Goal: Navigation & Orientation: Find specific page/section

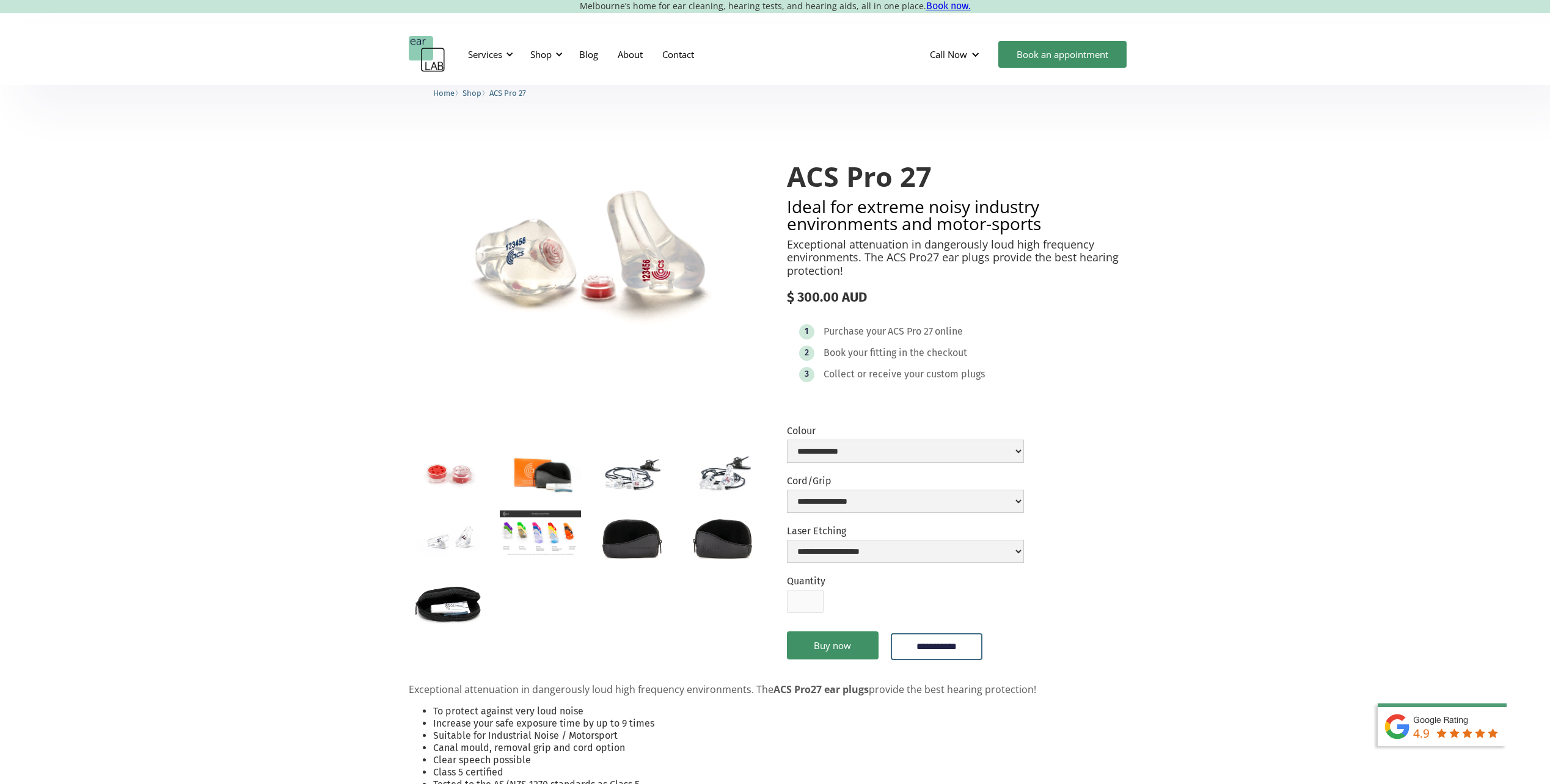
click at [444, 474] on img "open lightbox" at bounding box center [449, 473] width 82 height 53
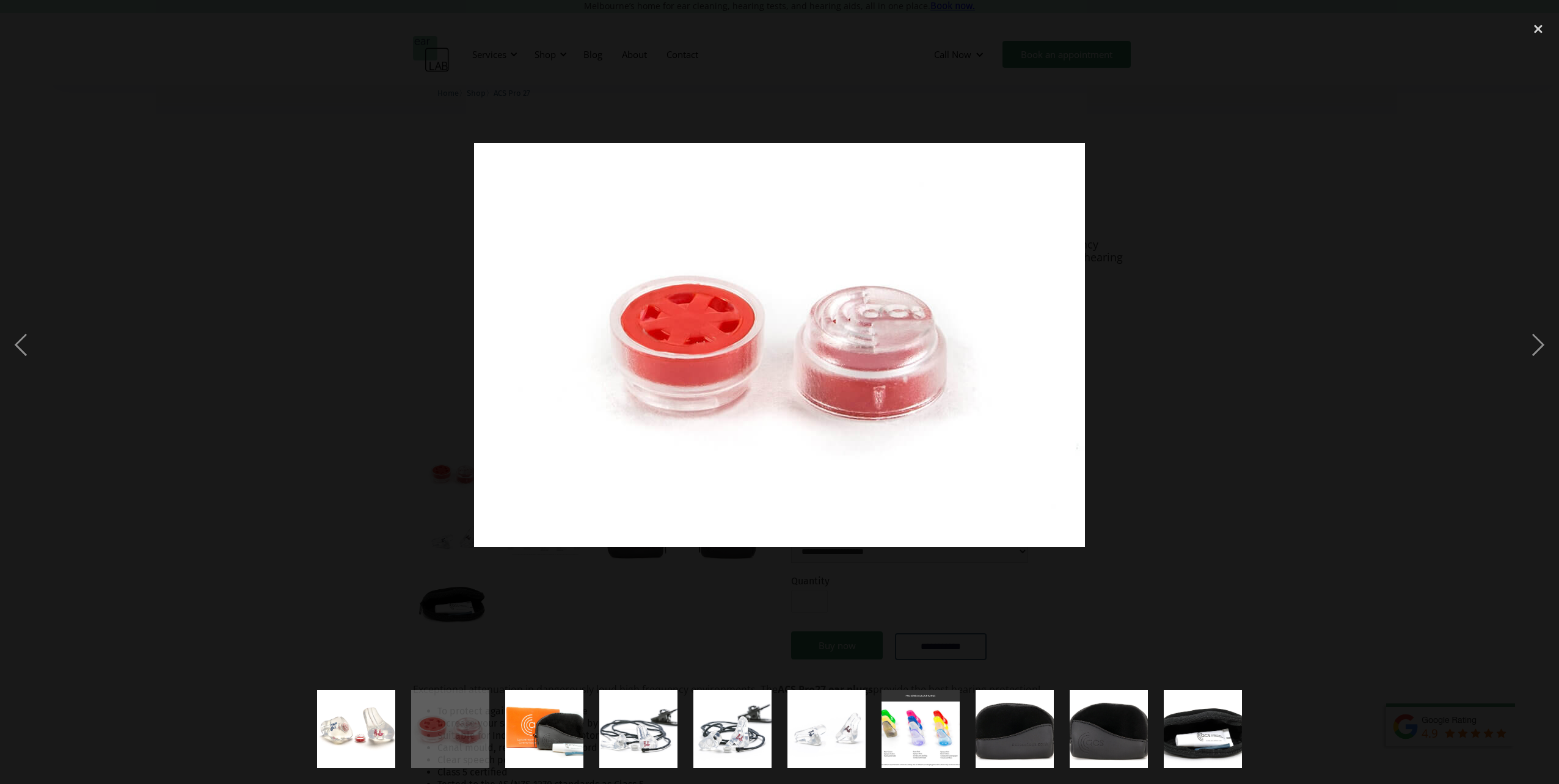
click at [536, 714] on img "show item 3 of 10" at bounding box center [545, 729] width 118 height 78
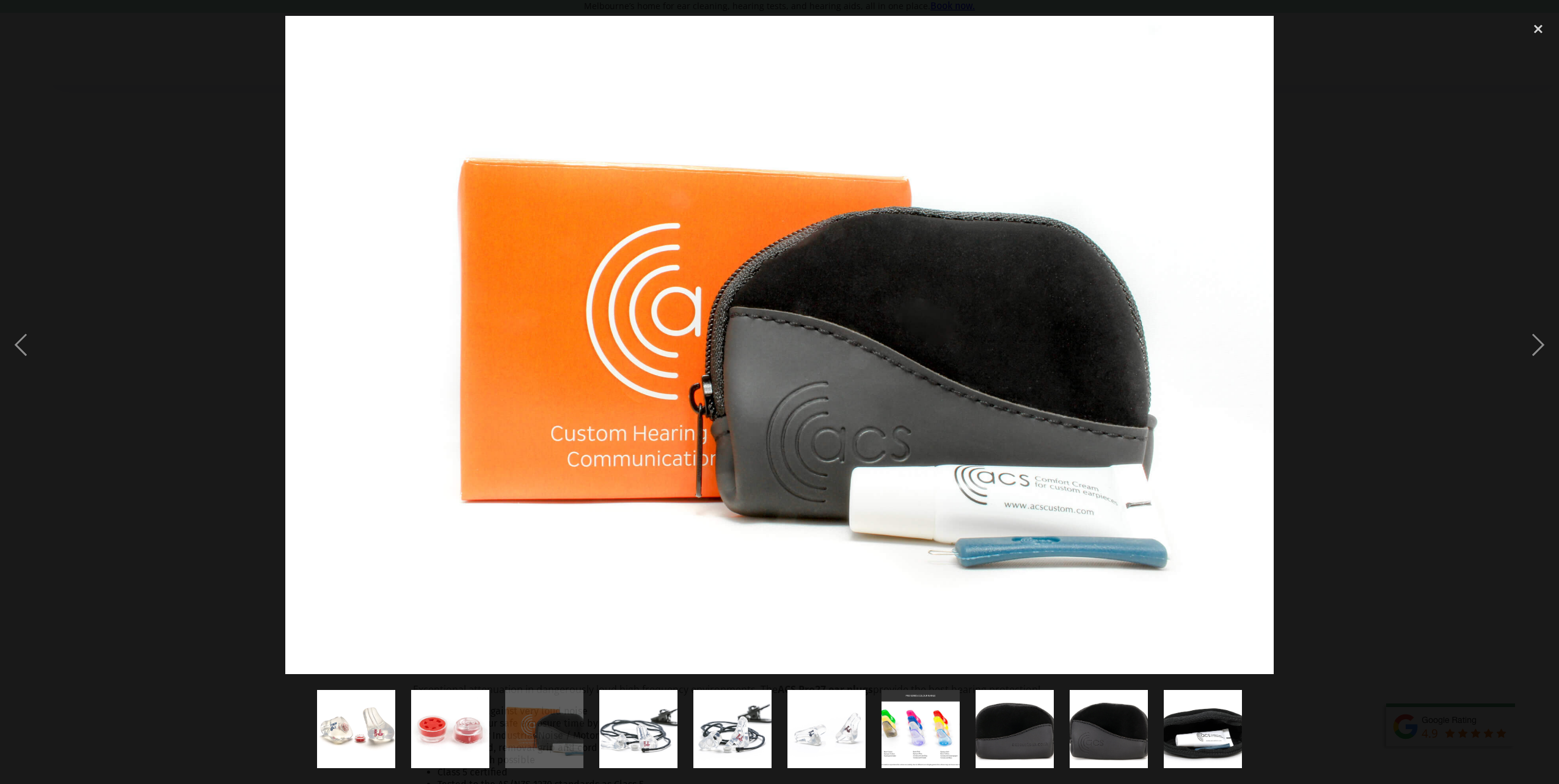
click at [635, 720] on img "show item 4 of 10" at bounding box center [638, 729] width 118 height 78
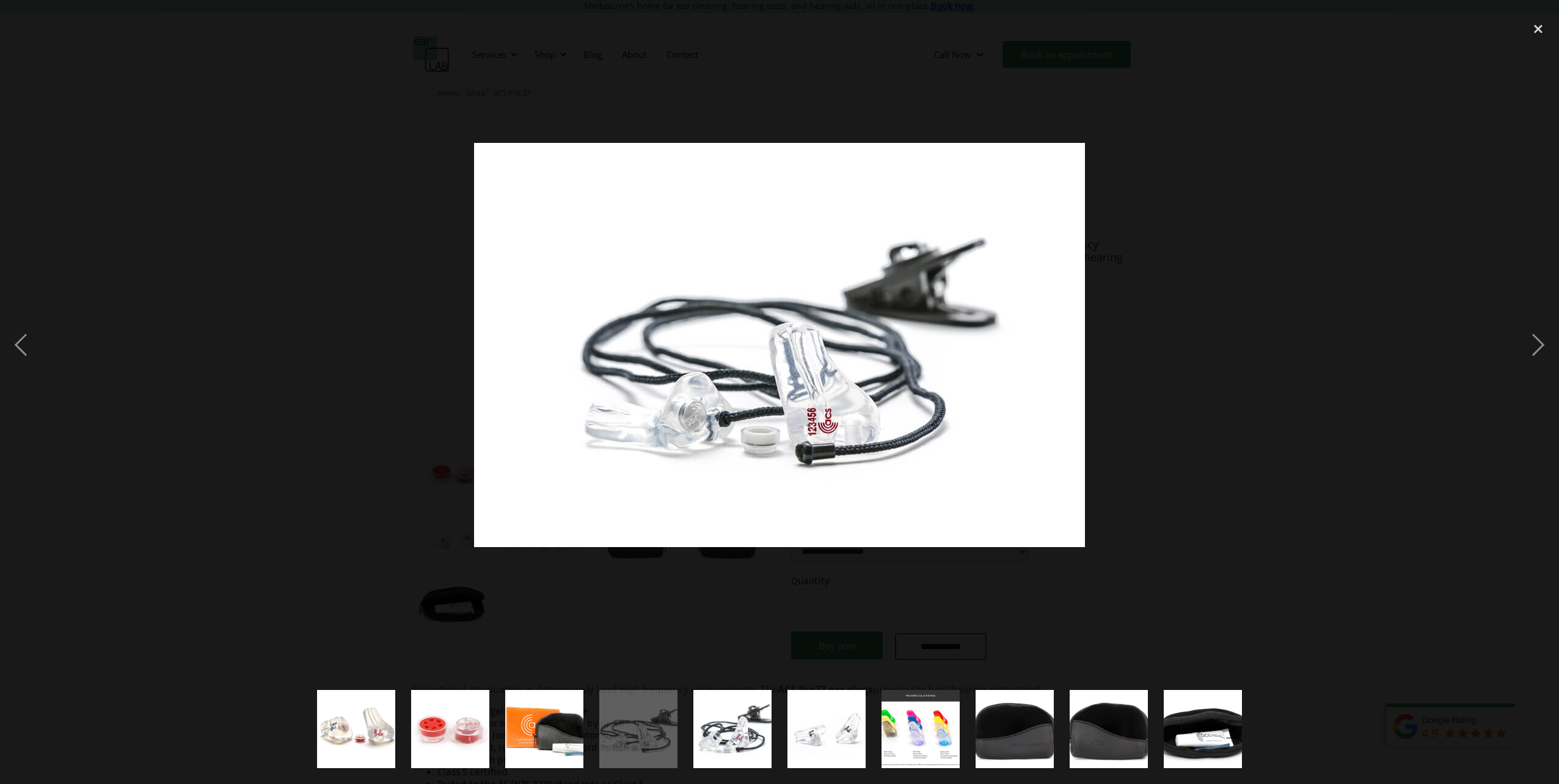
click at [719, 711] on img "show item 5 of 10" at bounding box center [732, 729] width 118 height 78
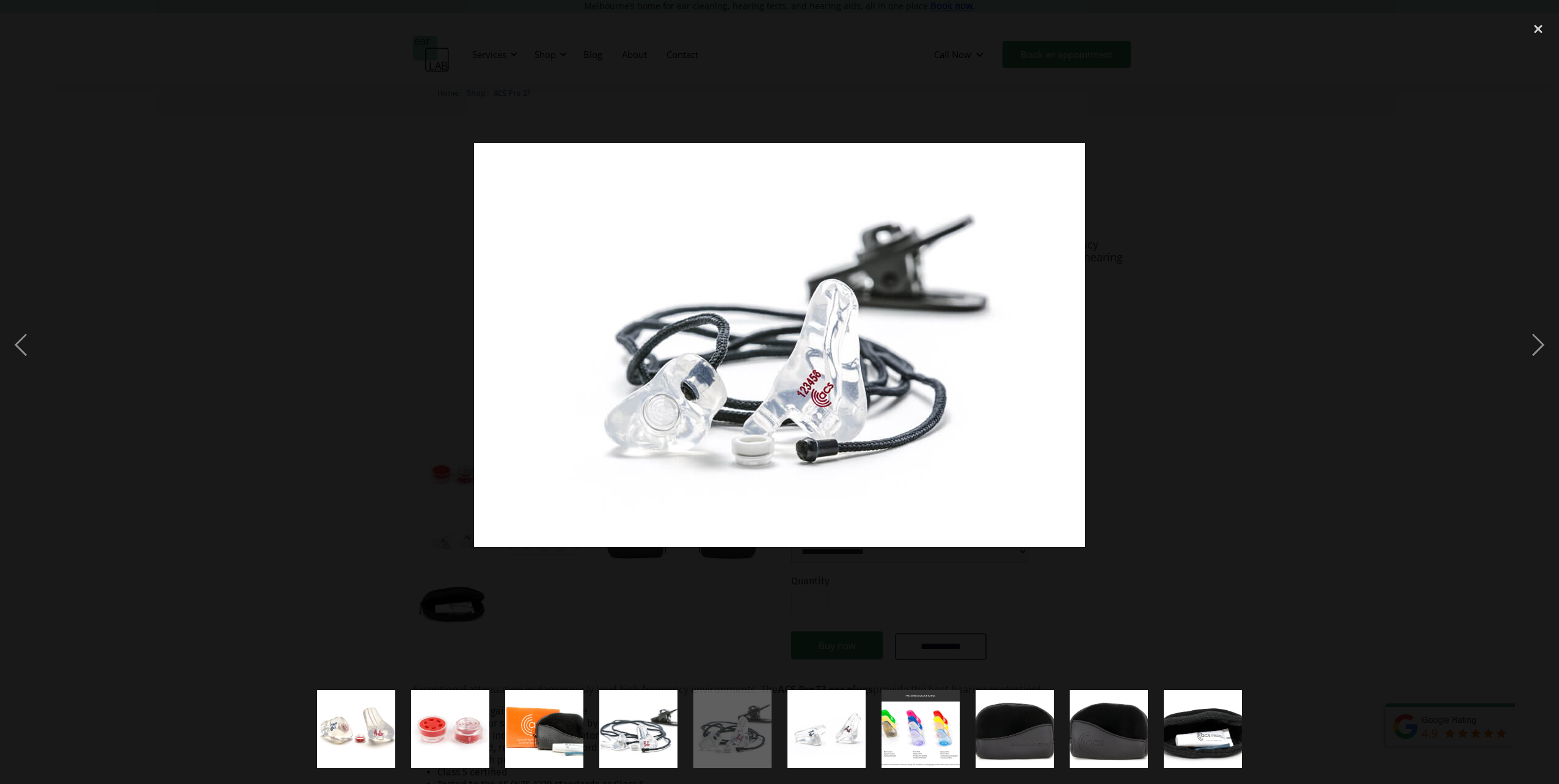
click at [797, 723] on img "show item 6 of 10" at bounding box center [826, 729] width 118 height 78
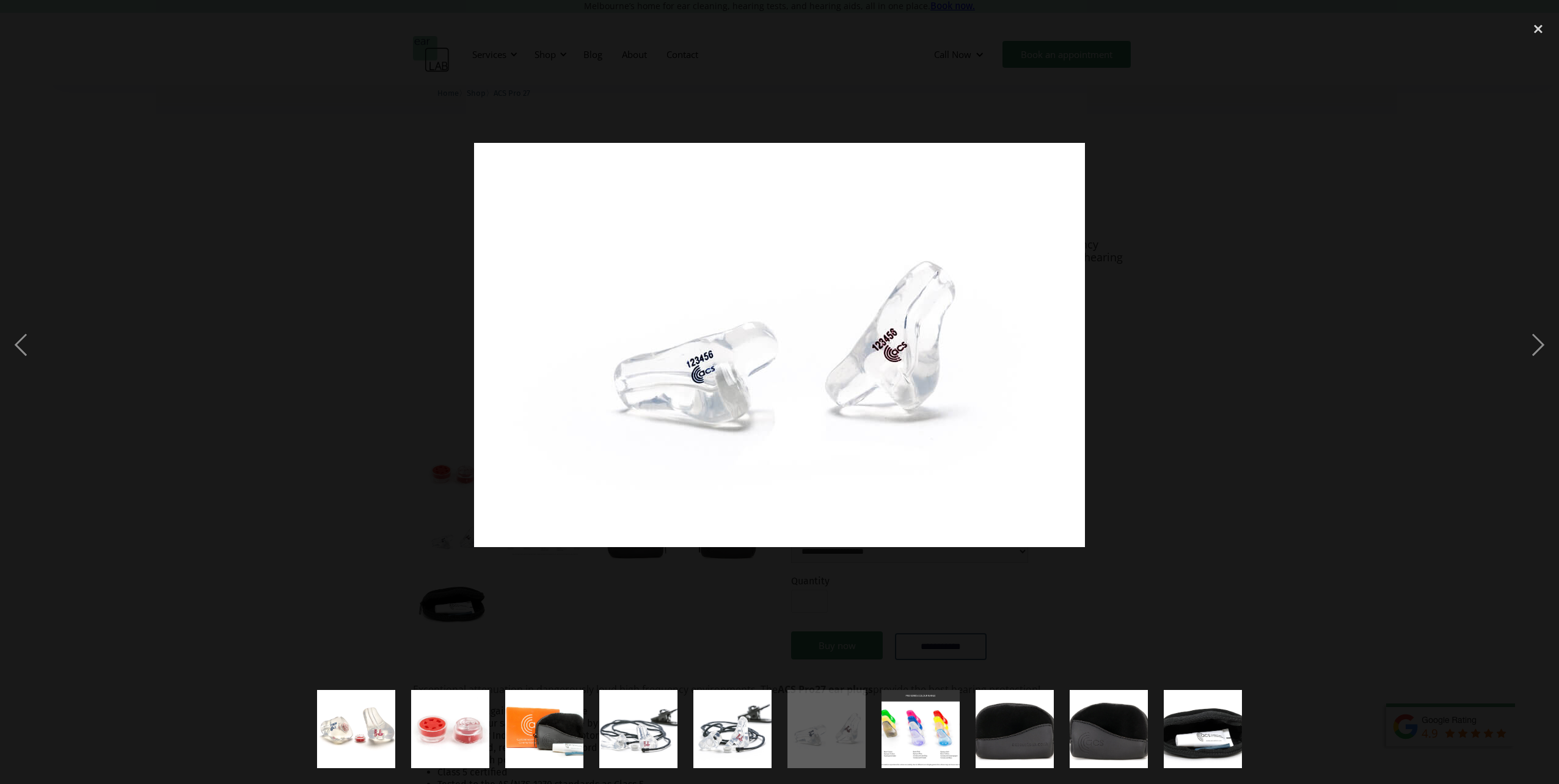
click at [889, 713] on img "show item 7 of 10" at bounding box center [920, 729] width 139 height 78
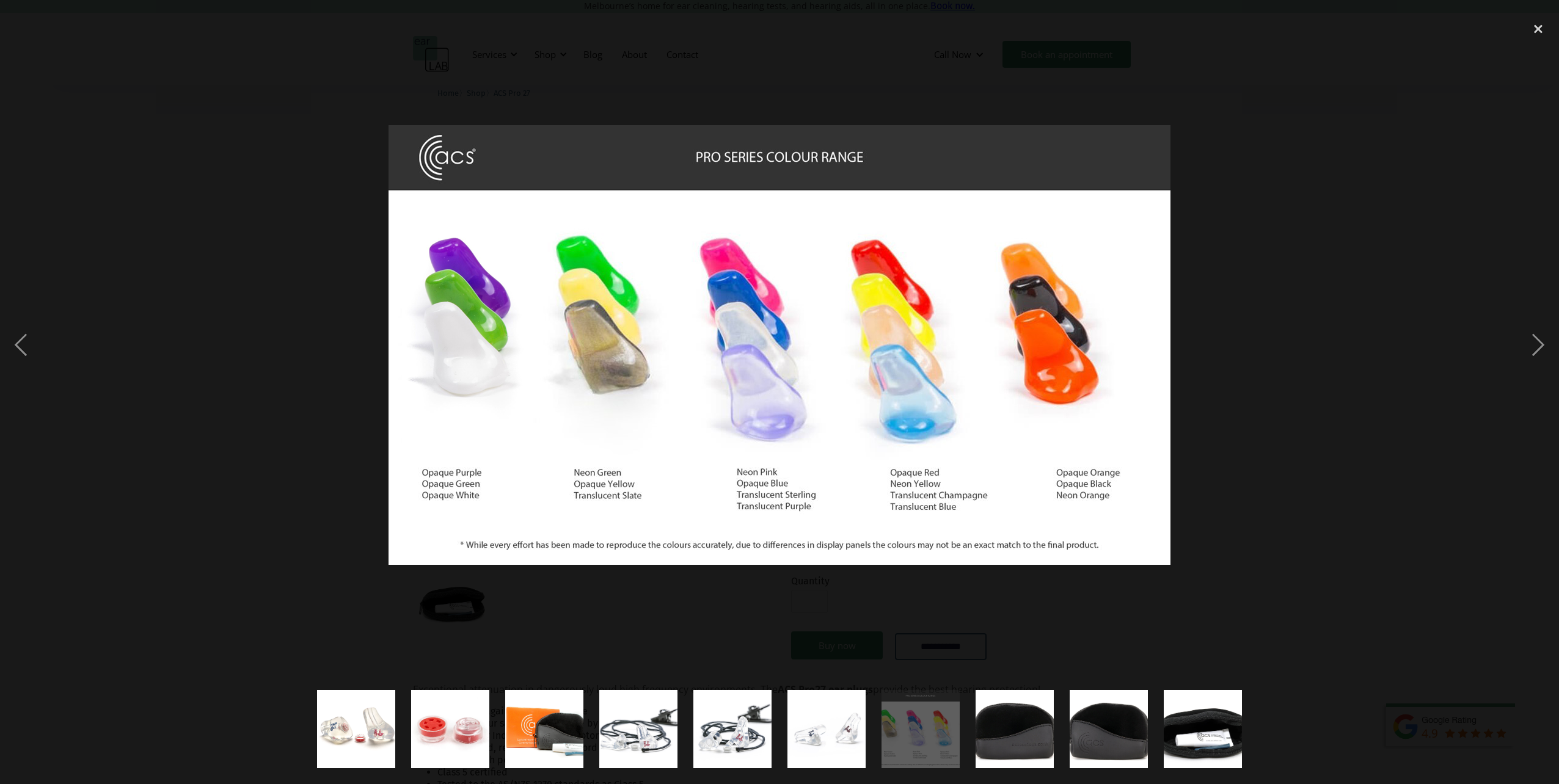
click at [992, 726] on img "show item 8 of 10" at bounding box center [1014, 729] width 118 height 78
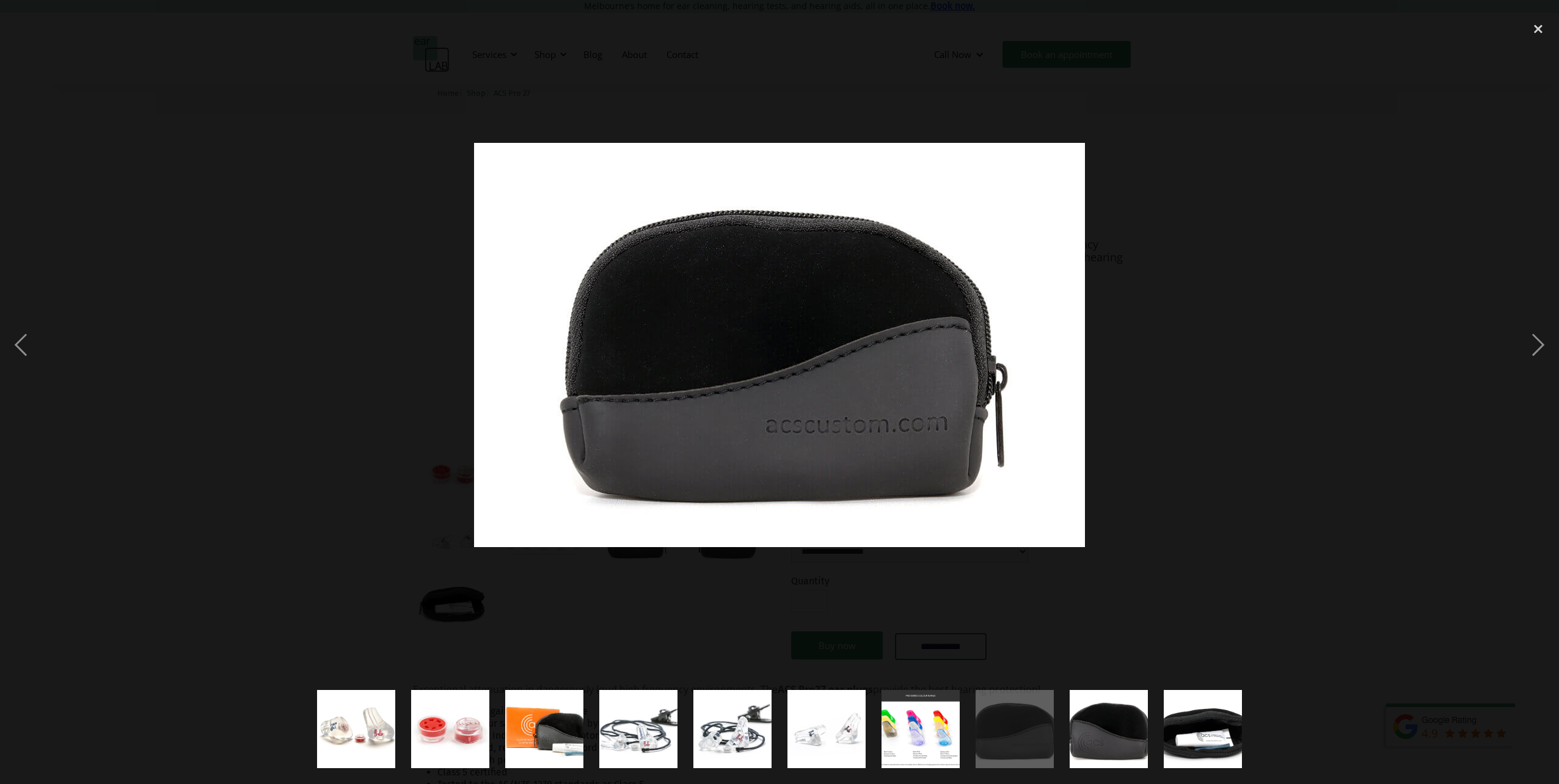
click at [1056, 723] on div "show item 8 of 10" at bounding box center [1014, 729] width 94 height 110
click at [1096, 723] on img "show item 9 of 10" at bounding box center [1108, 729] width 118 height 78
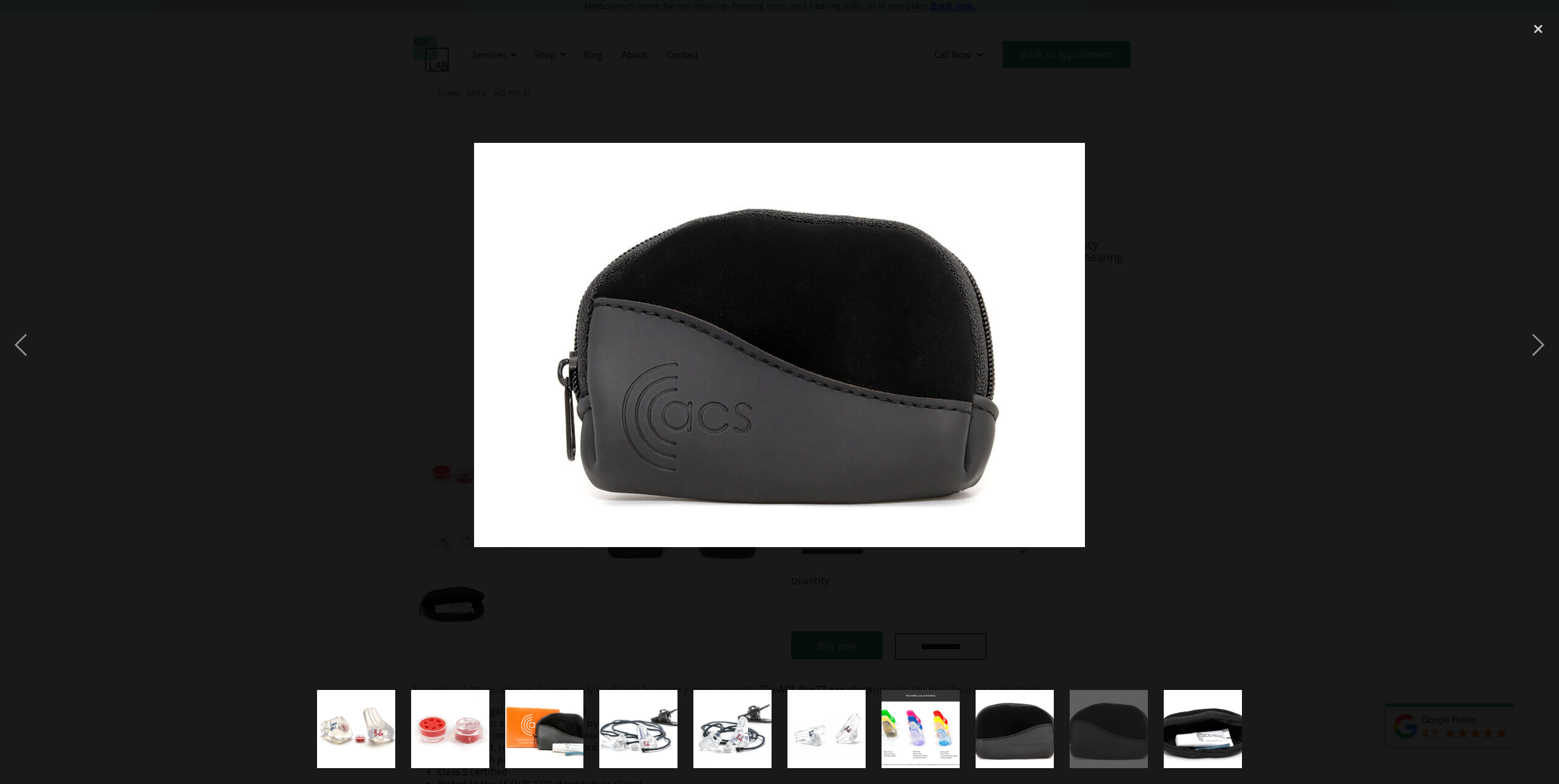
click at [363, 727] on img "show item 1 of 10" at bounding box center [356, 729] width 114 height 78
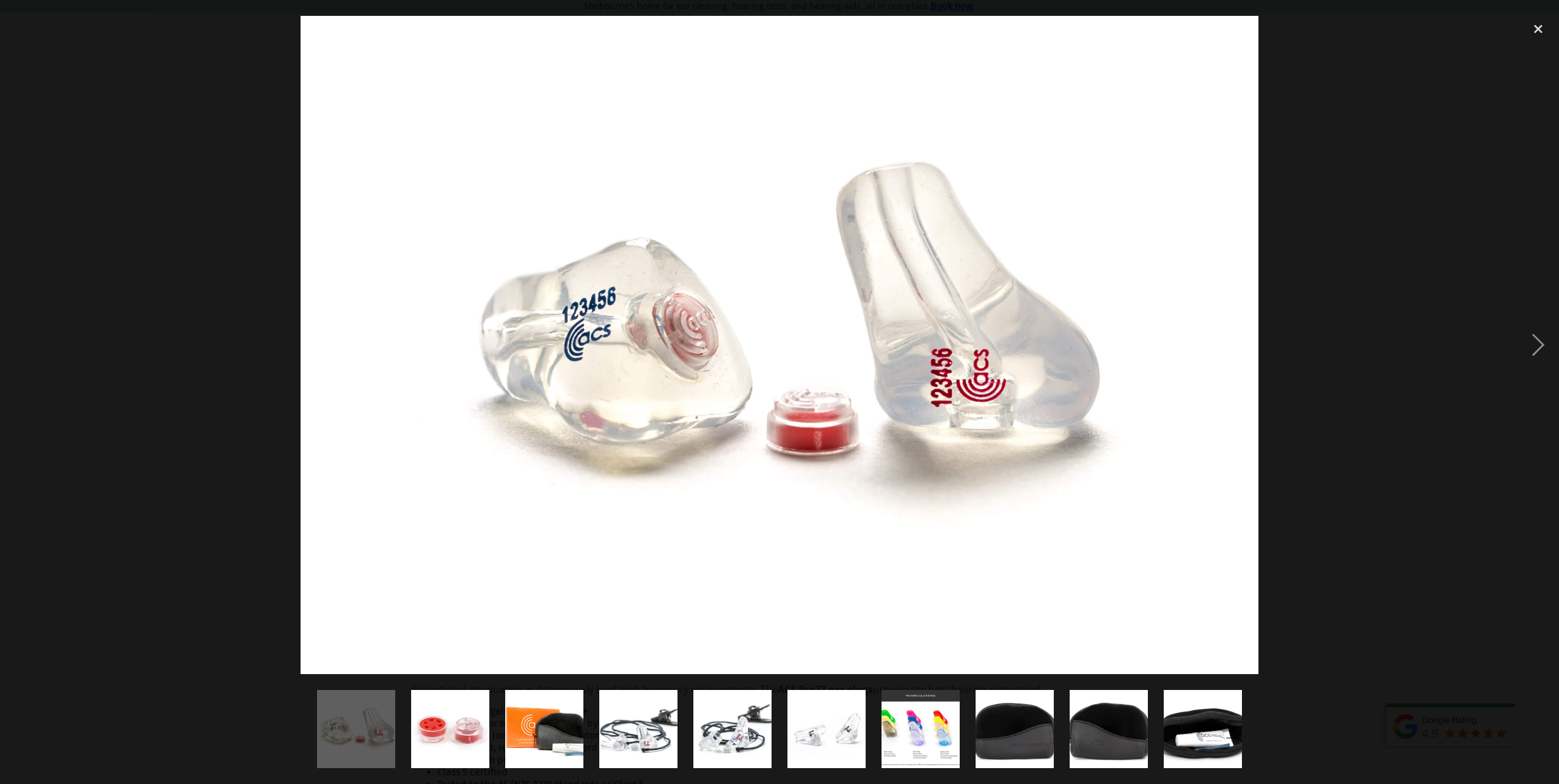
click at [469, 726] on img "show item 2 of 10" at bounding box center [450, 729] width 118 height 78
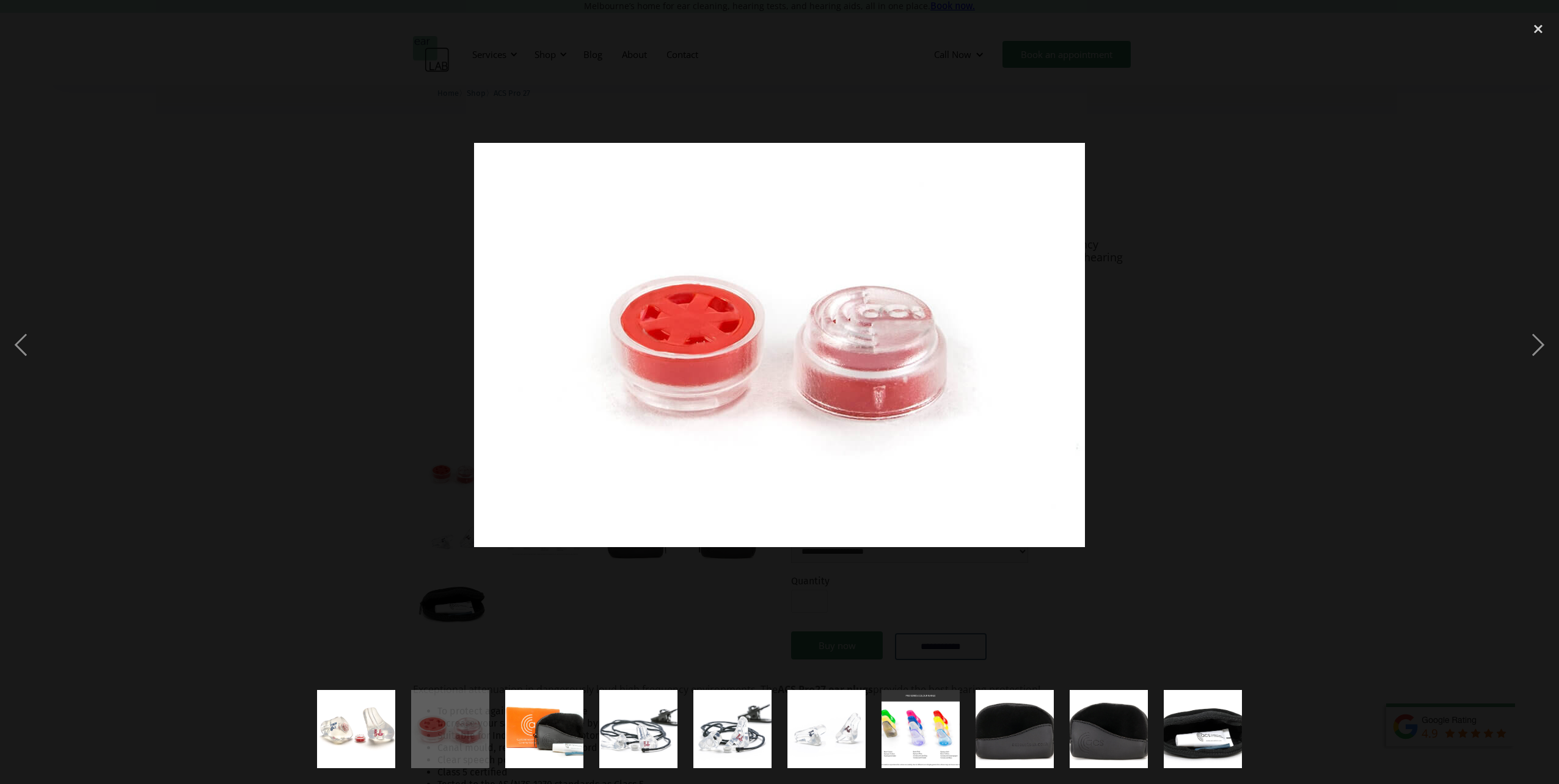
click at [542, 725] on img "show item 3 of 10" at bounding box center [545, 729] width 118 height 78
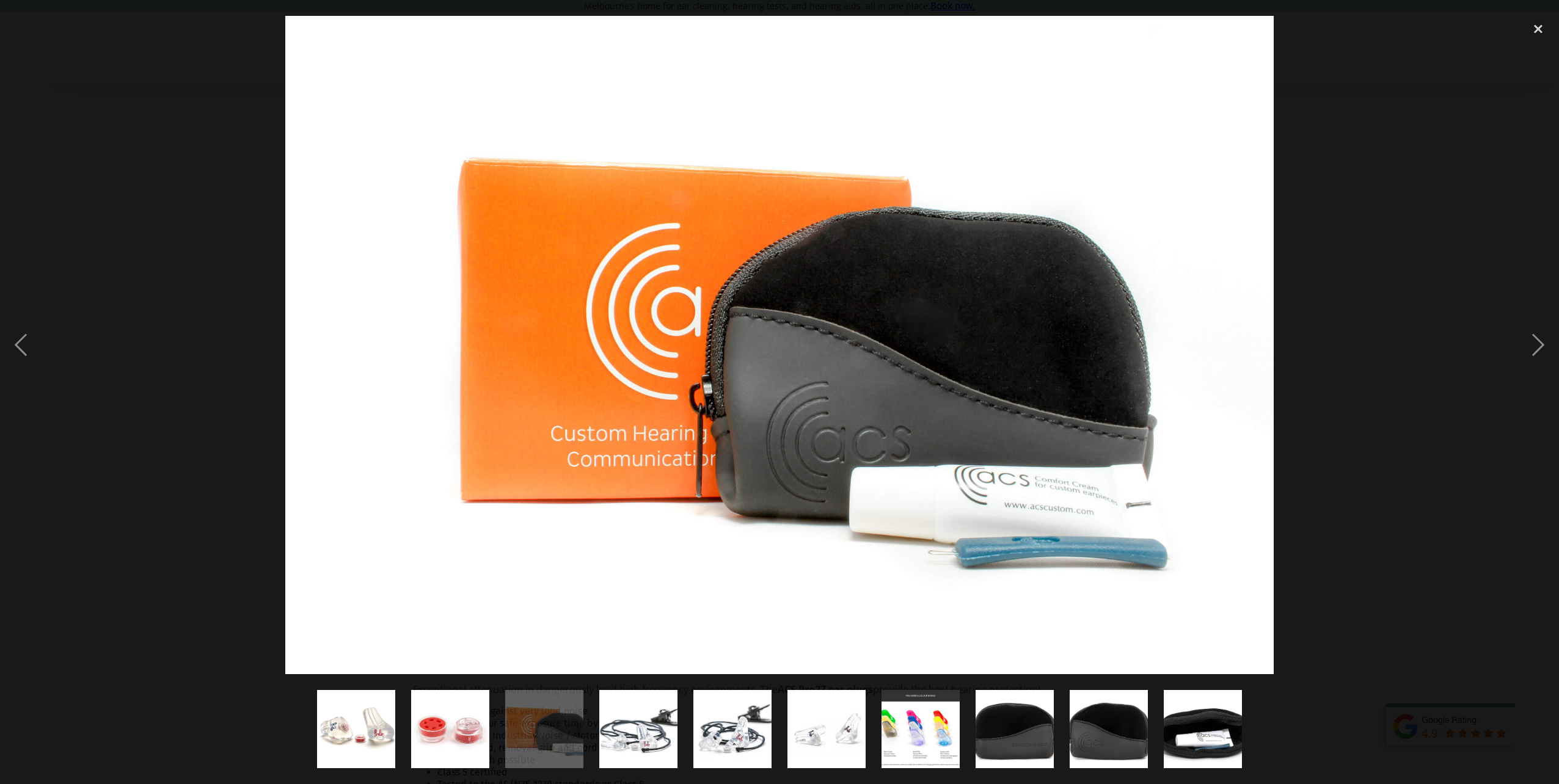
click at [623, 719] on img "show item 4 of 10" at bounding box center [638, 729] width 118 height 78
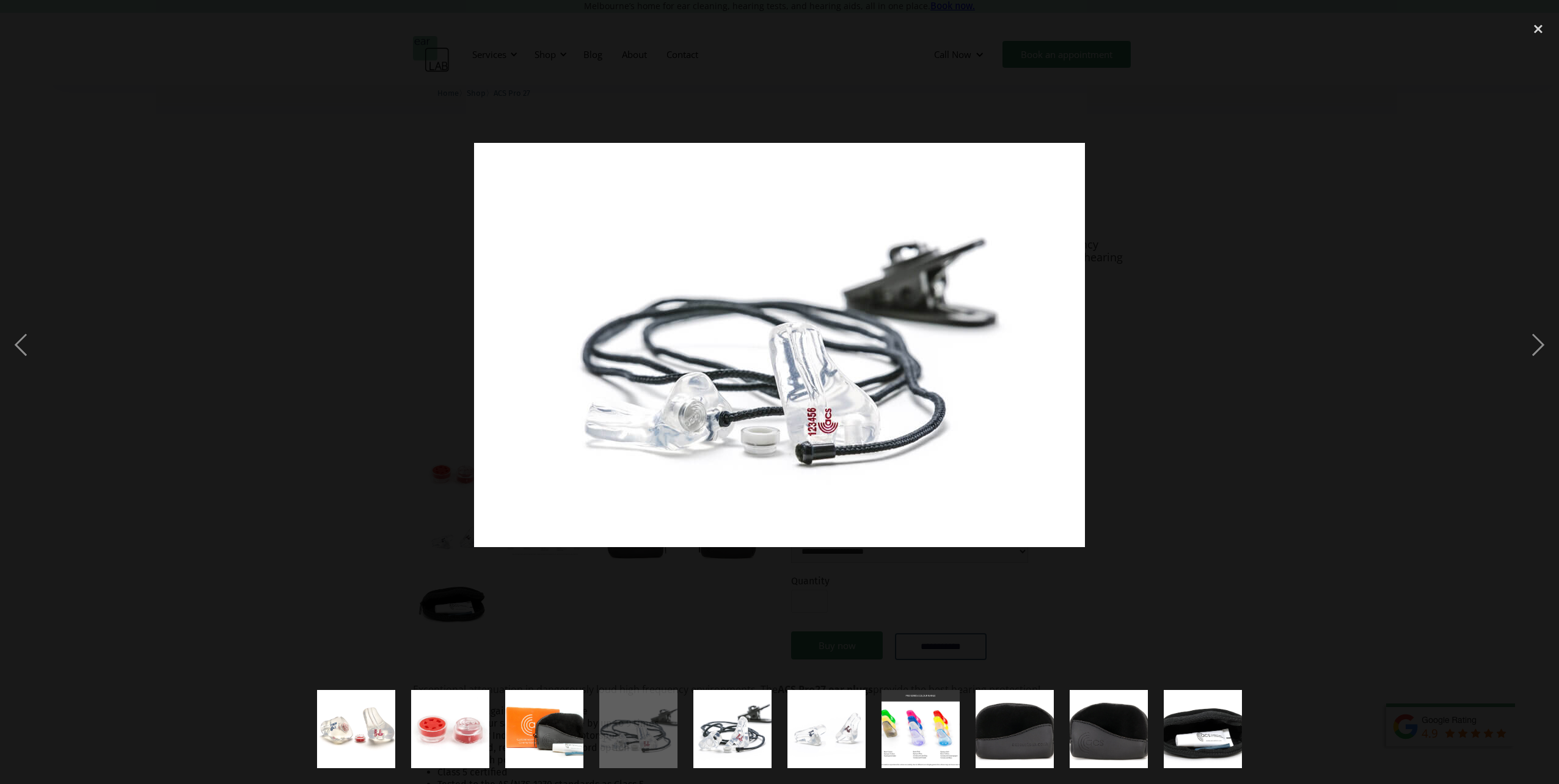
click at [716, 714] on img "show item 5 of 10" at bounding box center [732, 729] width 118 height 78
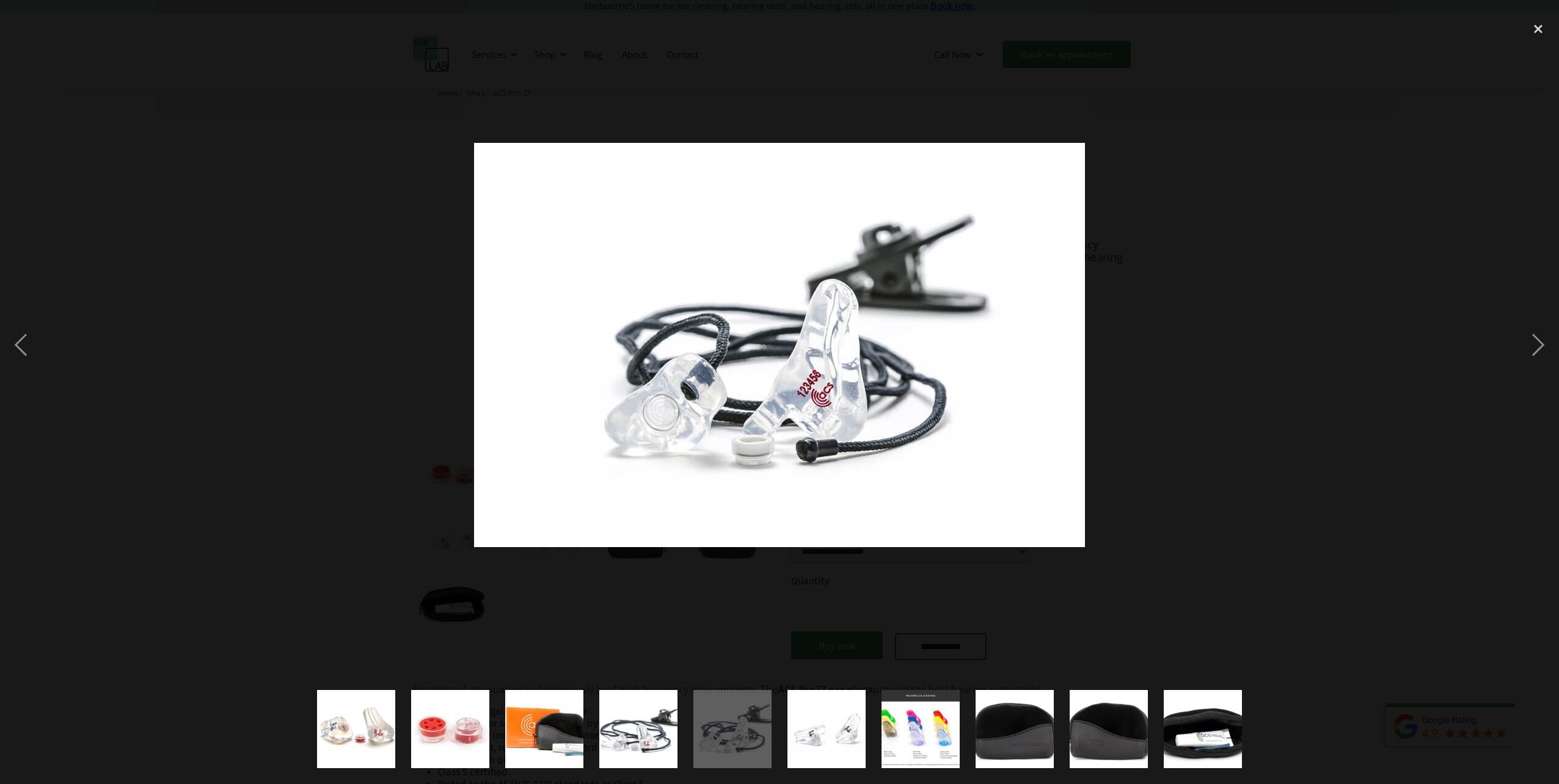
click at [828, 709] on img "show item 6 of 10" at bounding box center [826, 729] width 118 height 78
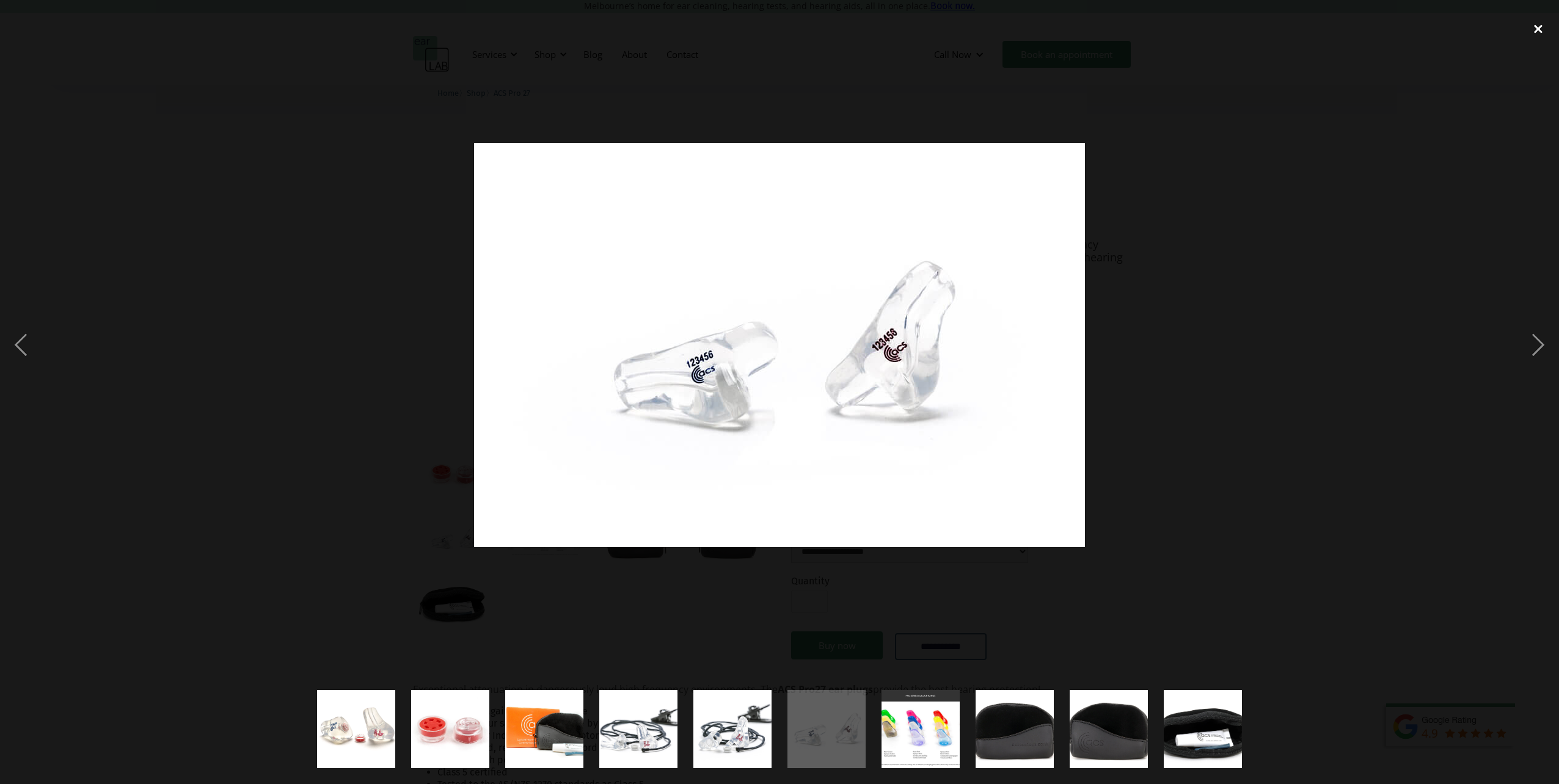
click at [1539, 21] on div "close lightbox" at bounding box center [1538, 29] width 41 height 27
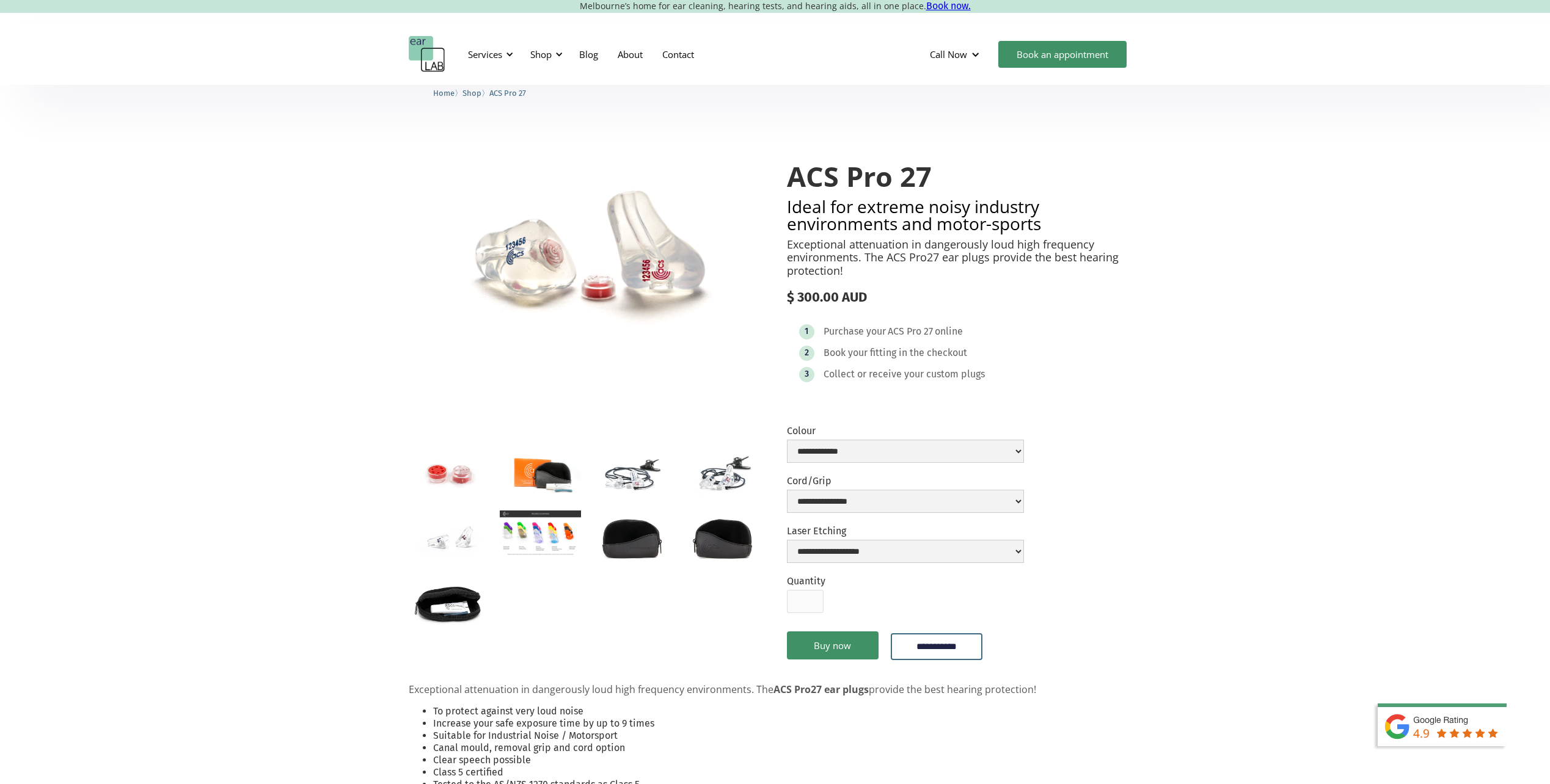
click at [480, 94] on span "Shop" at bounding box center [472, 93] width 19 height 9
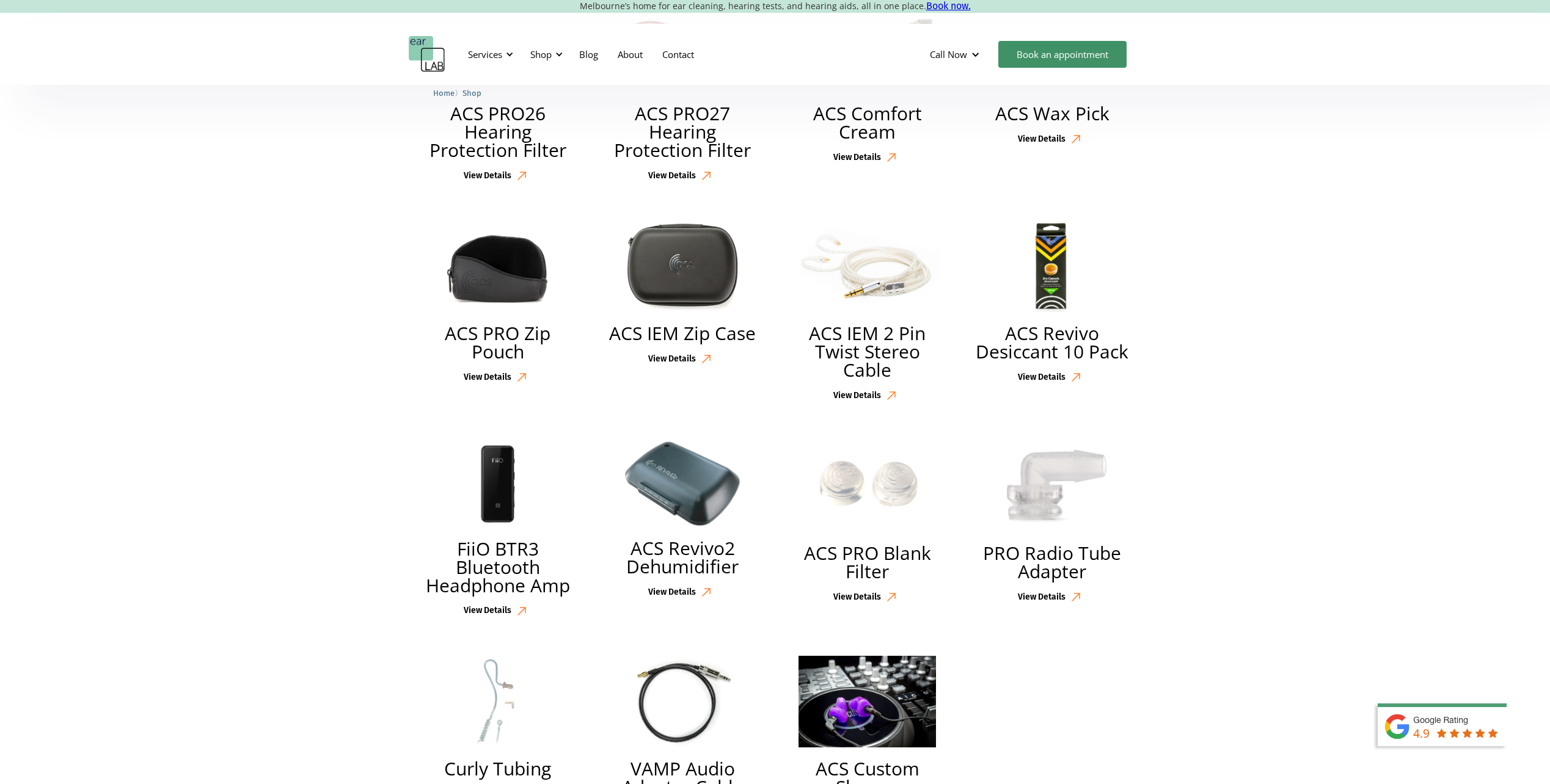
scroll to position [2565, 0]
